Goal: Task Accomplishment & Management: Manage account settings

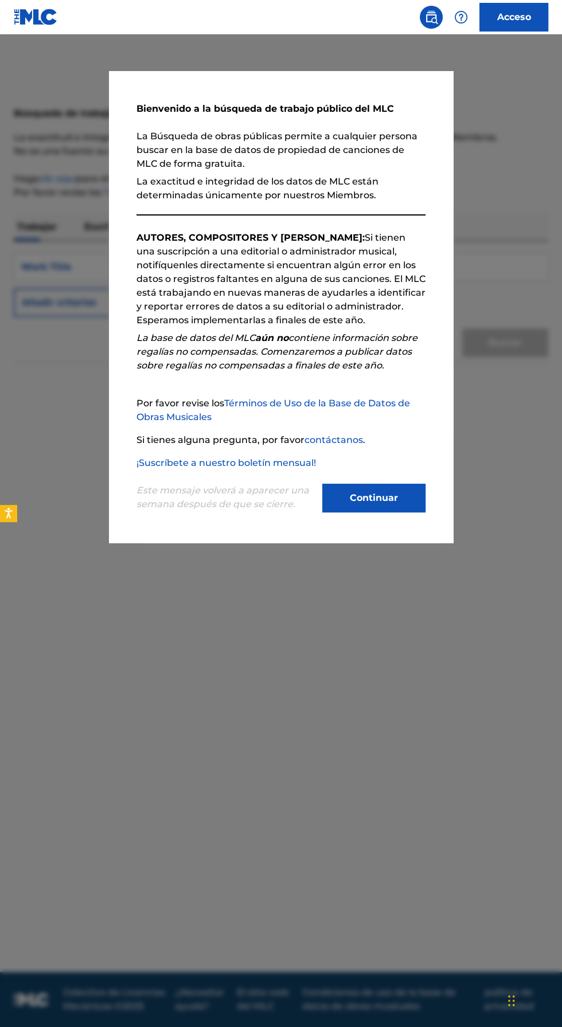
click at [395, 503] on font "Continuar" at bounding box center [374, 498] width 48 height 11
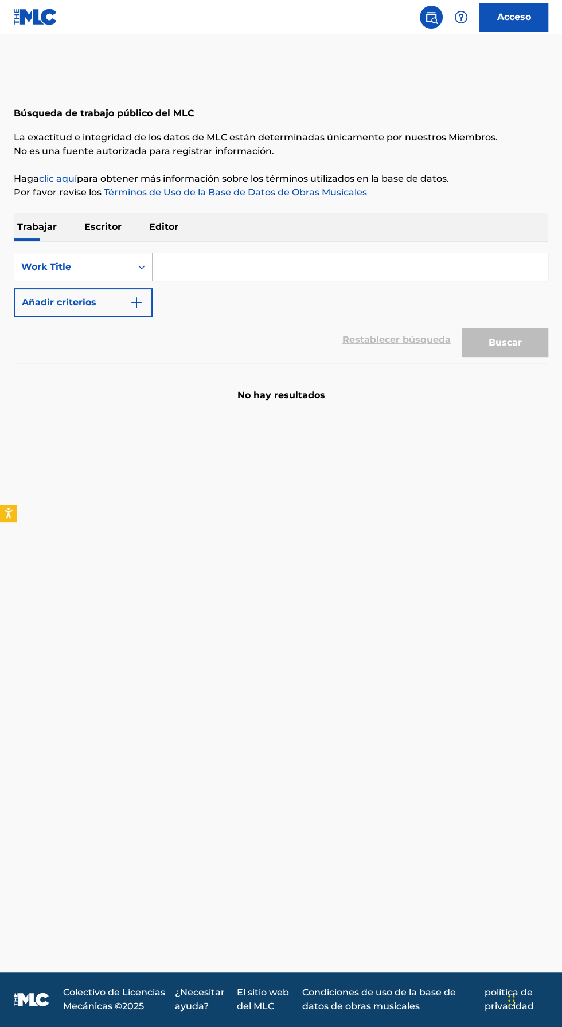
click at [521, 17] on font "Acceso" at bounding box center [514, 16] width 34 height 11
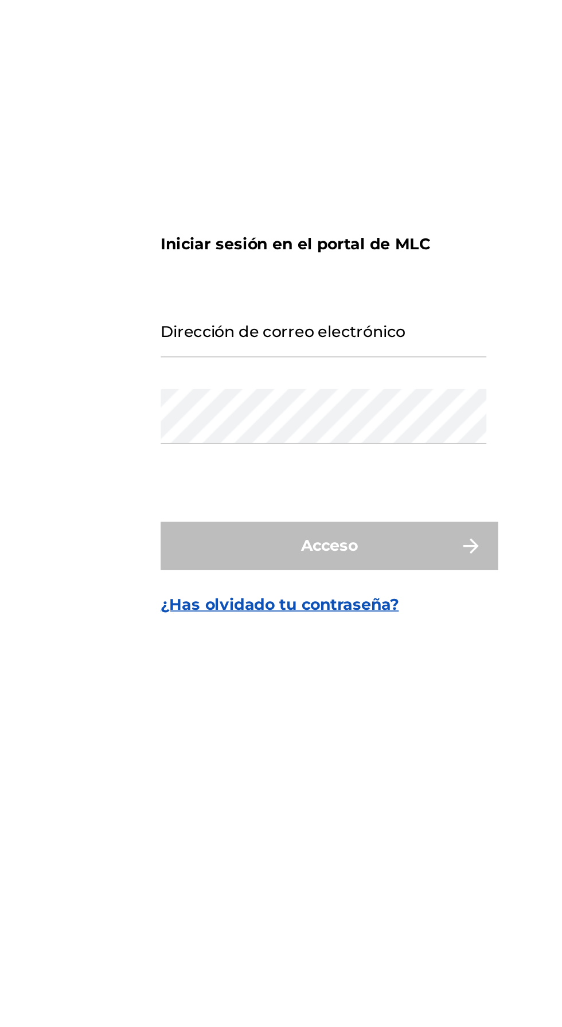
scroll to position [11, 0]
click at [312, 484] on input "Dirección de correo electrónico" at bounding box center [278, 468] width 194 height 33
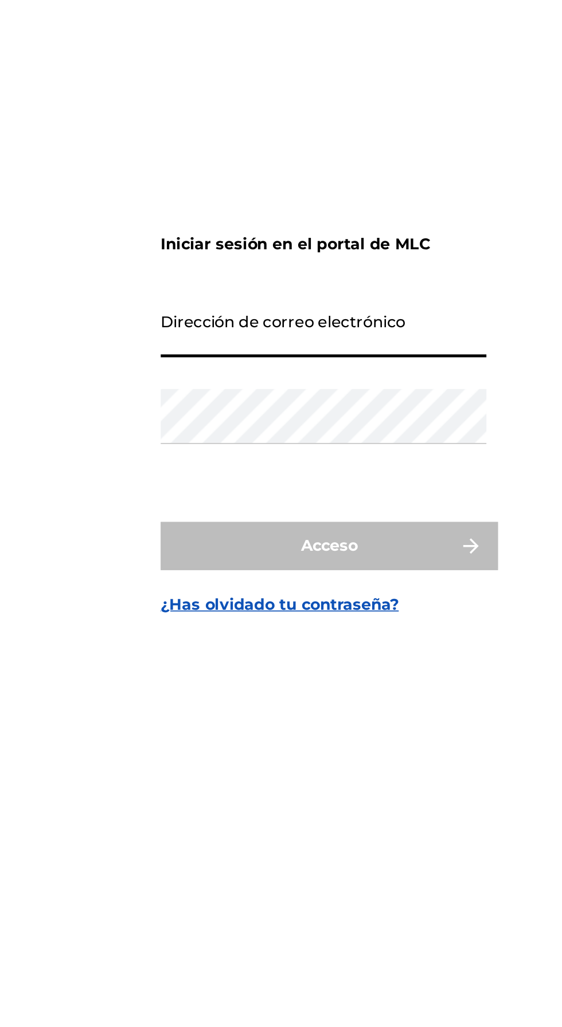
type input "[EMAIL_ADDRESS][DOMAIN_NAME]"
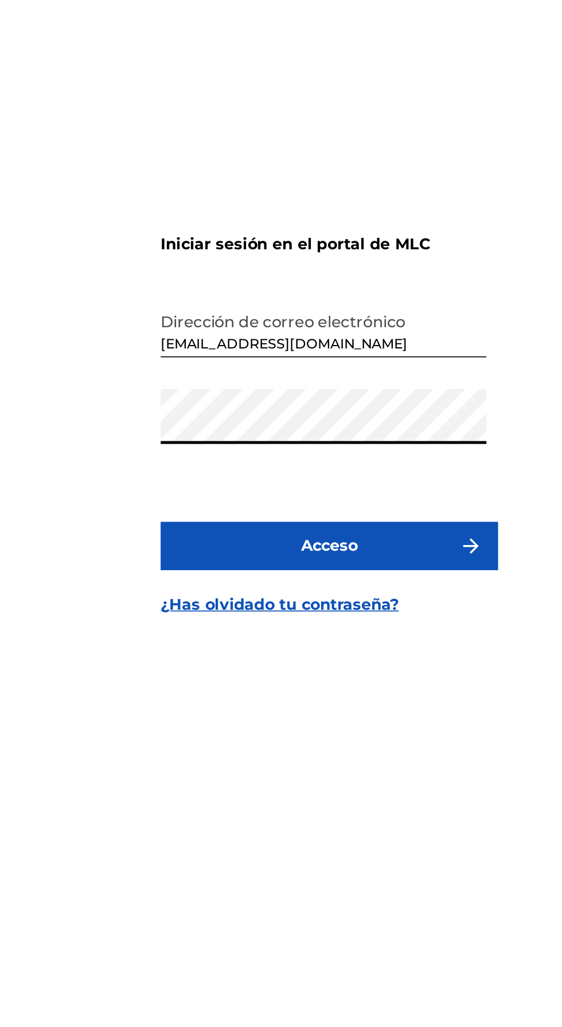
click at [181, 583] on button "Acceso" at bounding box center [281, 597] width 201 height 29
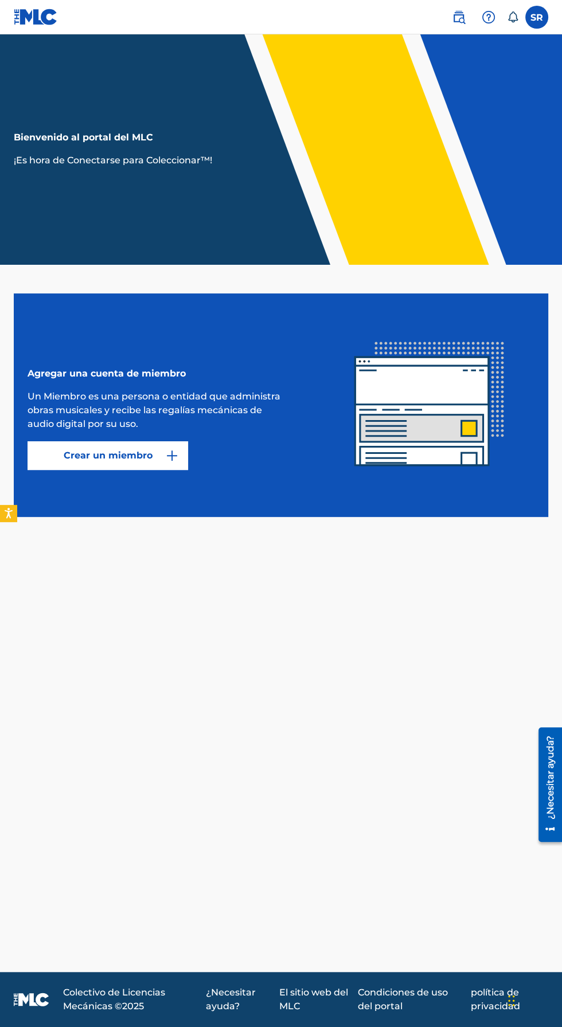
click at [542, 17] on label at bounding box center [536, 17] width 23 height 23
click at [537, 17] on input "[PERSON_NAME] [EMAIL_ADDRESS][DOMAIN_NAME] Preferencias de notificación Perfil …" at bounding box center [537, 17] width 0 height 0
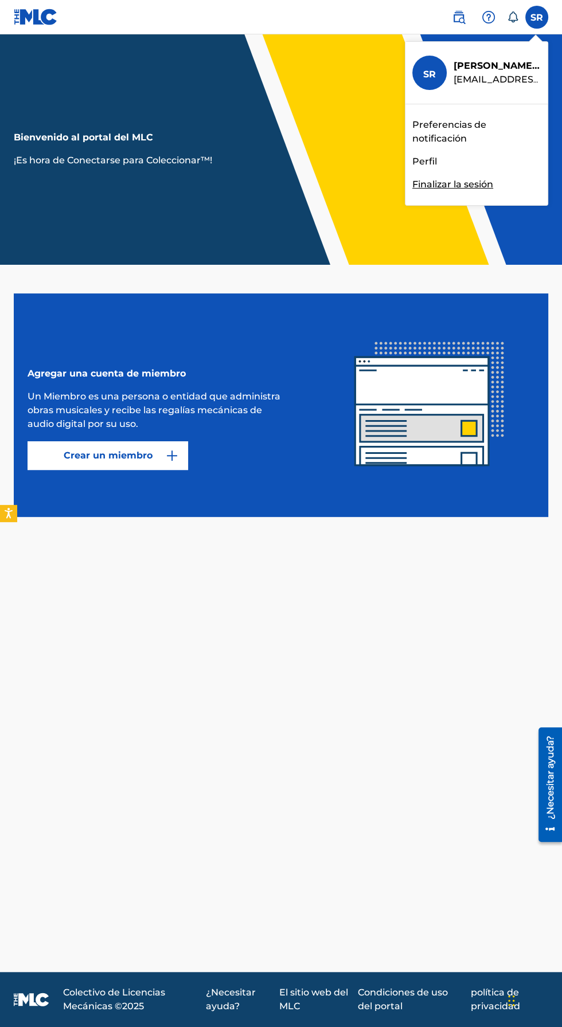
click at [429, 161] on div "SR [PERSON_NAME] [EMAIL_ADDRESS][DOMAIN_NAME] Preferencias de notificación Perf…" at bounding box center [281, 513] width 562 height 1027
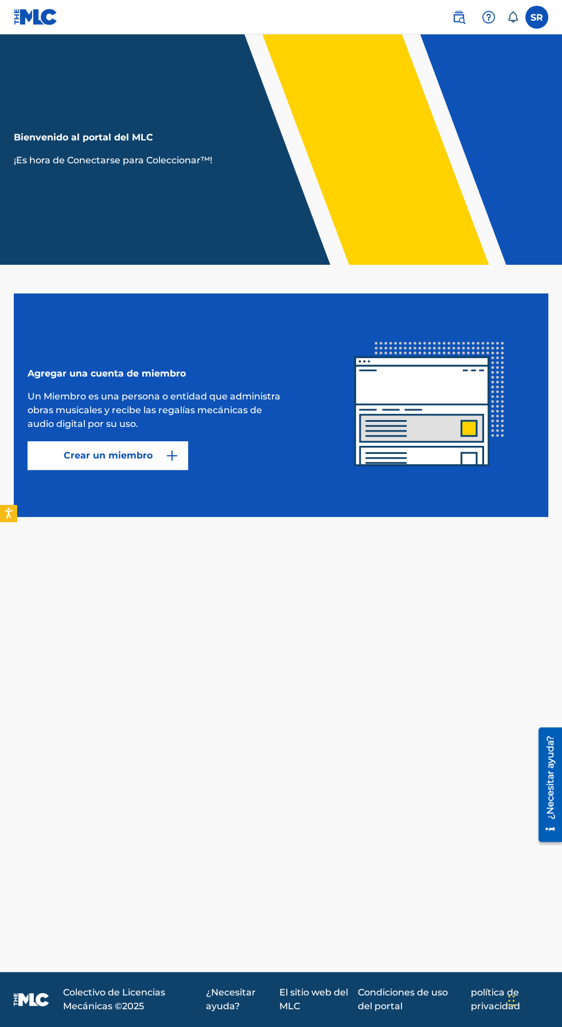
click at [543, 10] on label at bounding box center [536, 17] width 23 height 23
click at [537, 17] on input "[PERSON_NAME] [EMAIL_ADDRESS][DOMAIN_NAME] Preferencias de notificación Perfil …" at bounding box center [537, 17] width 0 height 0
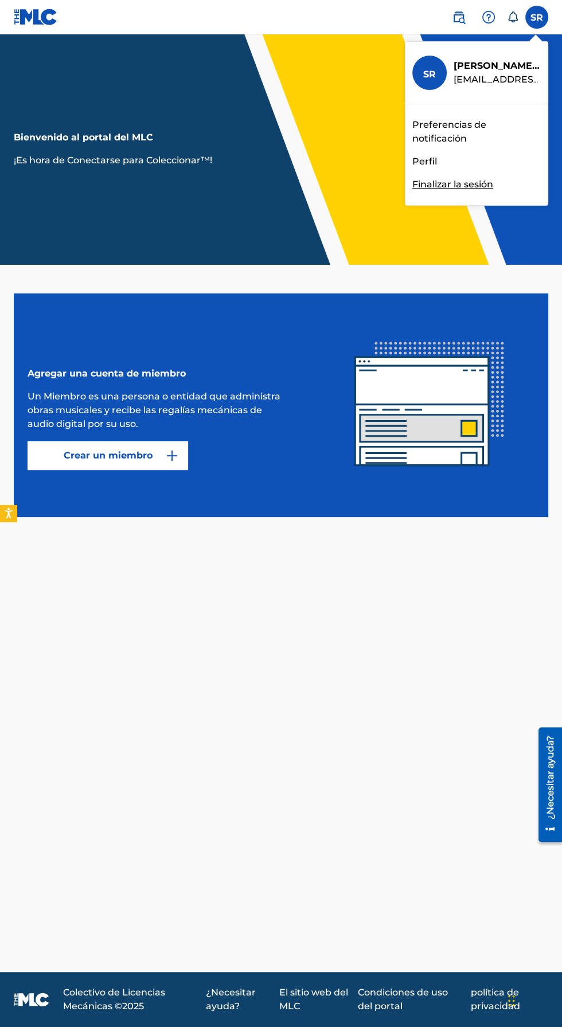
click at [458, 17] on img at bounding box center [459, 17] width 14 height 14
